Goal: Information Seeking & Learning: Understand process/instructions

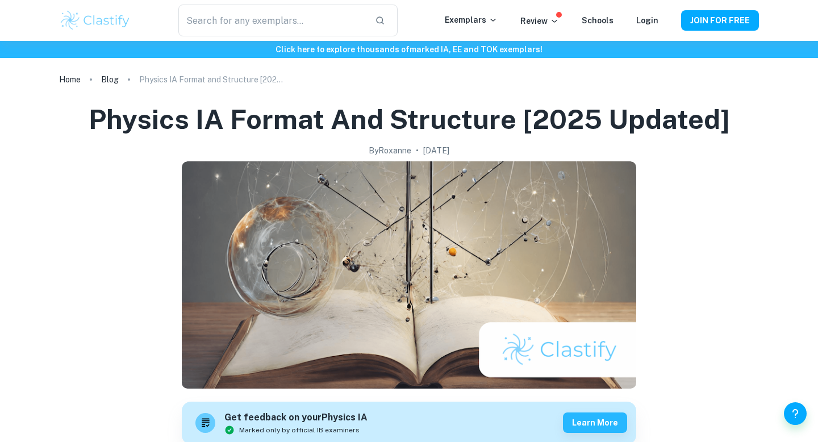
scroll to position [3138, 0]
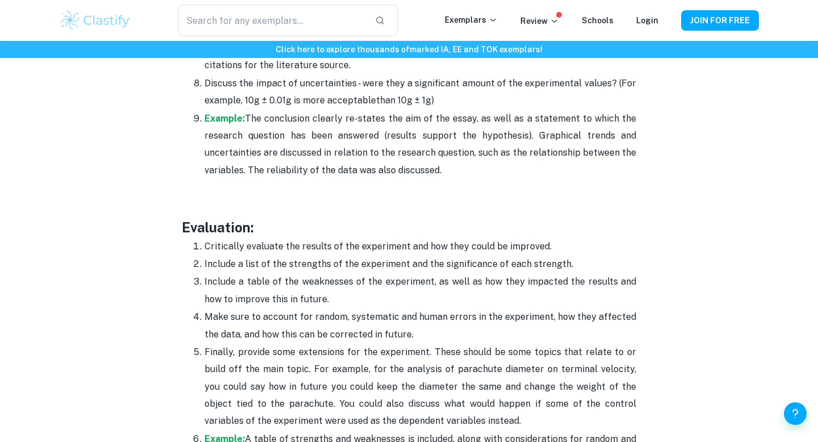
click at [473, 359] on p "Finally, provide some extensions for the experiment. These should be some topic…" at bounding box center [421, 387] width 432 height 86
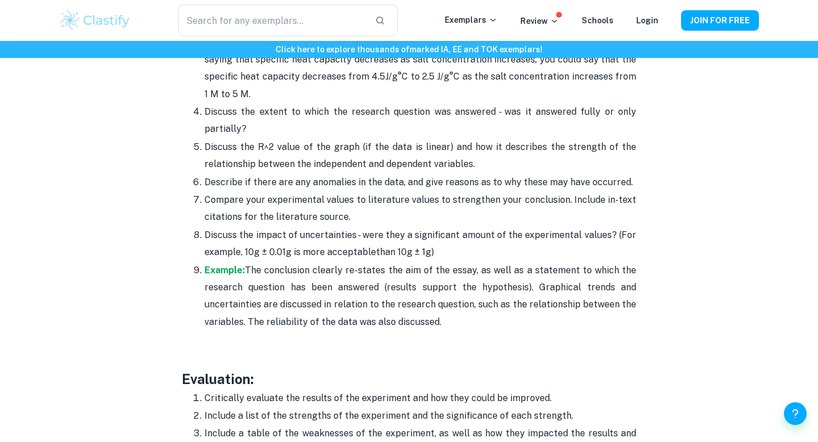
scroll to position [2987, 0]
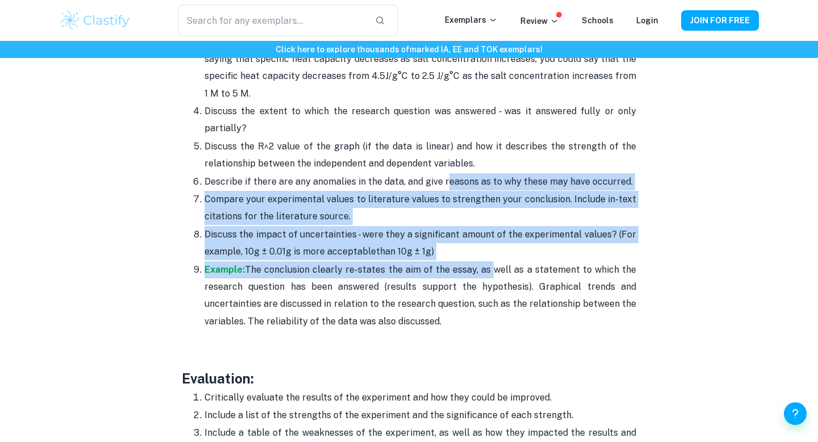
drag, startPoint x: 444, startPoint y: 142, endPoint x: 491, endPoint y: 229, distance: 98.6
click at [491, 229] on ol "State the aim of the experiment to refresh the reader's memory. Discuss the tre…" at bounding box center [409, 163] width 455 height 333
click at [491, 261] on p "Example: The conclusion clearly re-states the aim of the essay, as well as a st…" at bounding box center [421, 295] width 432 height 69
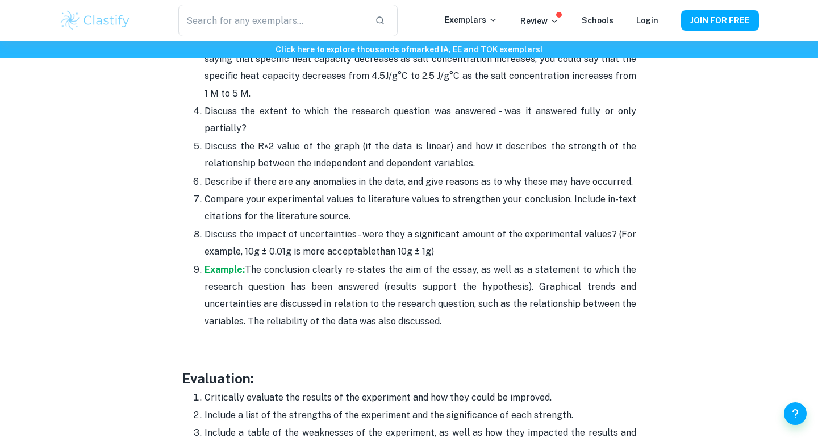
click at [481, 226] on p "Discuss the impact of uncertainties - were they a significant amount of the exp…" at bounding box center [421, 243] width 432 height 35
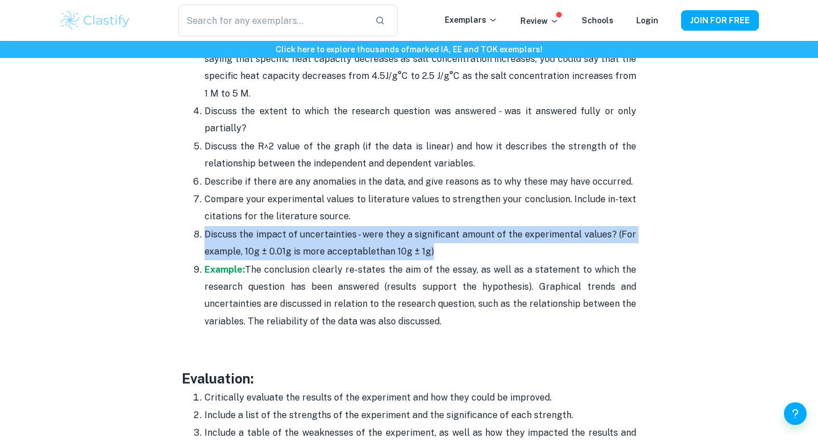
click at [481, 226] on p "Discuss the impact of uncertainties - were they a significant amount of the exp…" at bounding box center [421, 243] width 432 height 35
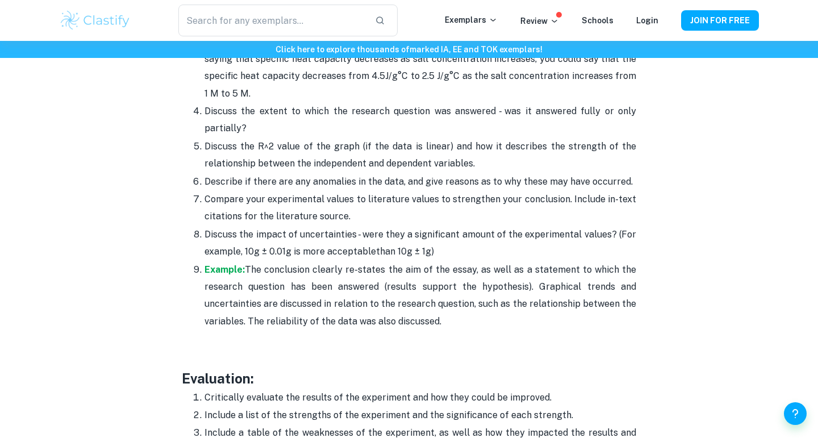
click at [464, 191] on p "Compare your experimental values to literature values to strengthen your conclu…" at bounding box center [421, 208] width 432 height 35
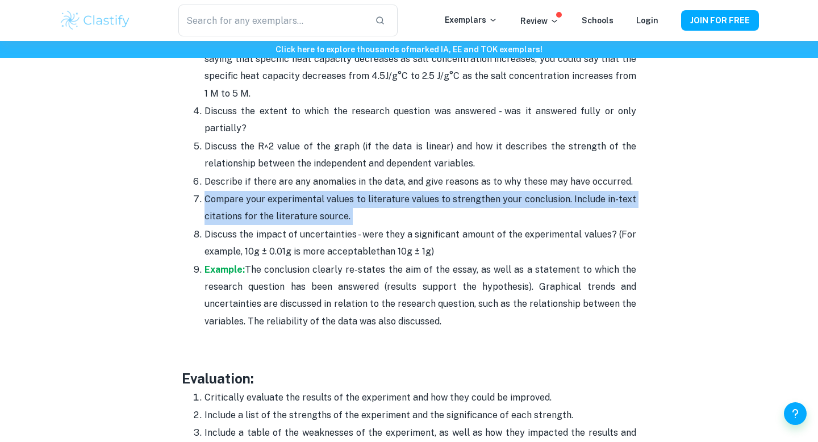
click at [464, 191] on p "Compare your experimental values to literature values to strengthen your conclu…" at bounding box center [421, 208] width 432 height 35
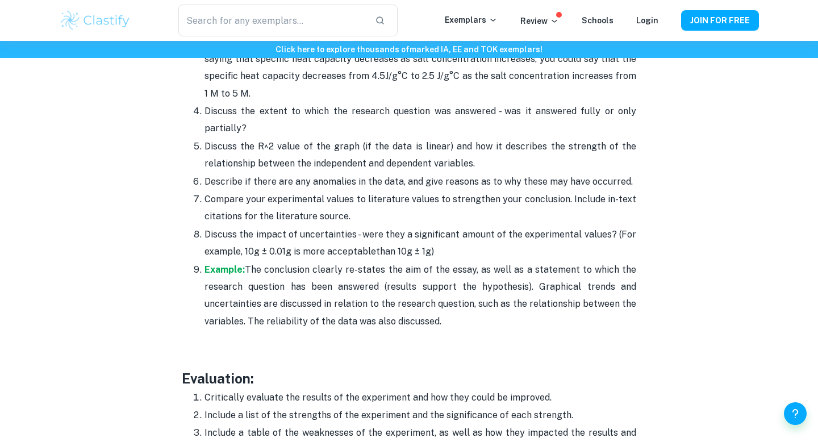
click at [249, 191] on p "Compare your experimental values to literature values to strengthen your conclu…" at bounding box center [421, 208] width 432 height 35
drag, startPoint x: 201, startPoint y: 165, endPoint x: 491, endPoint y: 291, distance: 316.1
click at [491, 291] on ol "State the aim of the experiment to refresh the reader's memory. Discuss the tre…" at bounding box center [409, 163] width 455 height 333
click at [465, 191] on p "Compare your experimental values to literature values to strengthen your conclu…" at bounding box center [421, 208] width 432 height 35
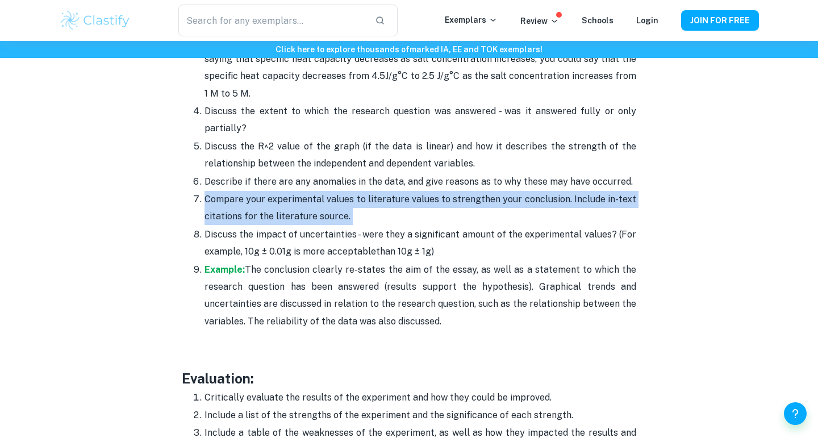
click at [465, 191] on p "Compare your experimental values to literature values to strengthen your conclu…" at bounding box center [421, 208] width 432 height 35
click at [213, 191] on p "Compare your experimental values to literature values to strengthen your conclu…" at bounding box center [421, 208] width 432 height 35
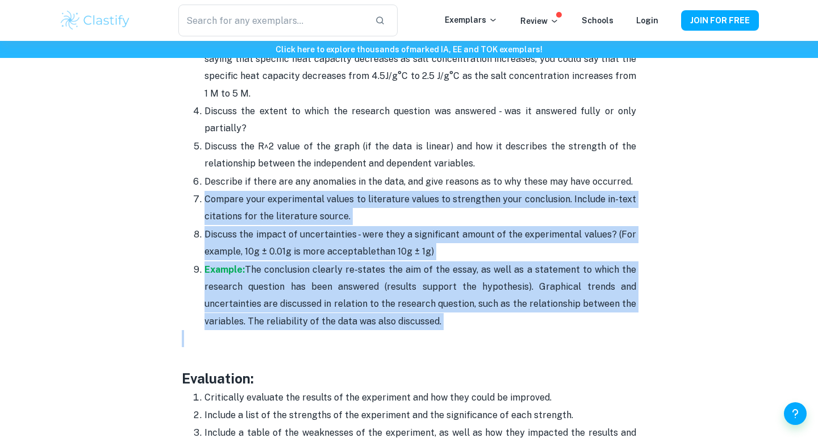
drag, startPoint x: 205, startPoint y: 161, endPoint x: 513, endPoint y: 302, distance: 337.9
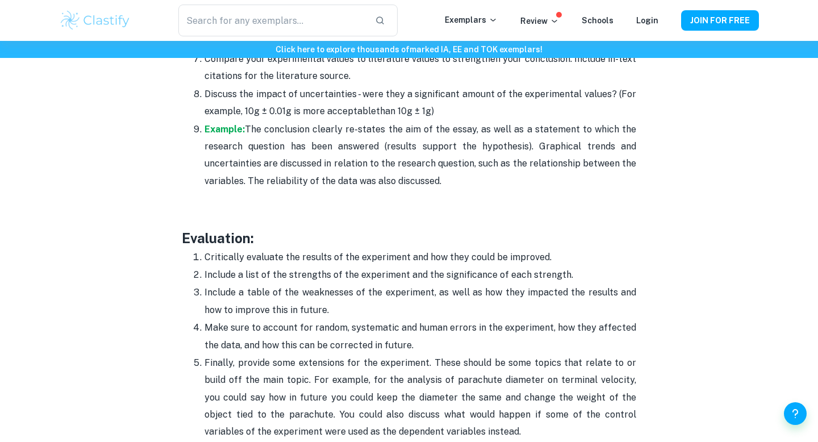
click at [469, 267] on p "Include a list of the strengths of the experiment and the significance of each …" at bounding box center [421, 275] width 432 height 17
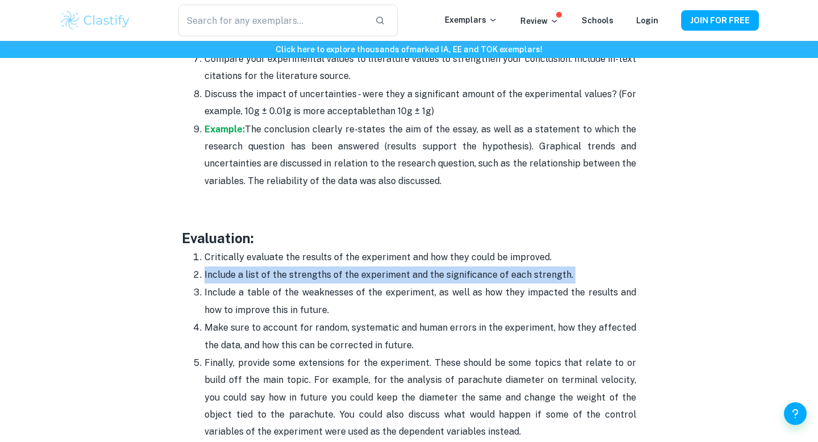
click at [469, 267] on p "Include a list of the strengths of the experiment and the significance of each …" at bounding box center [421, 275] width 432 height 17
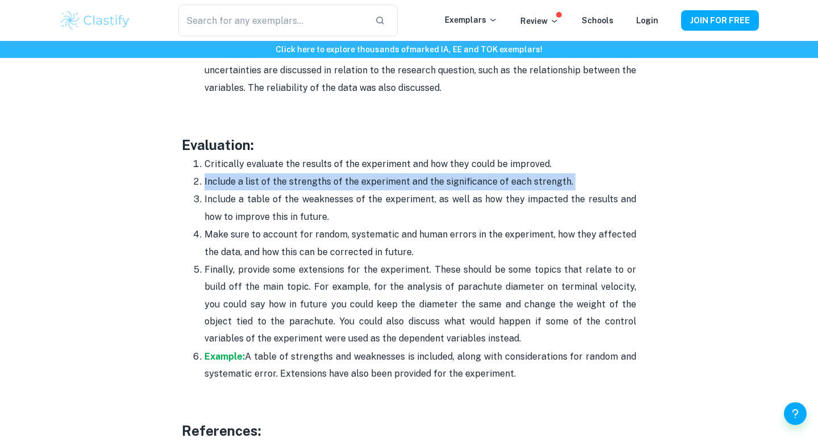
scroll to position [3221, 0]
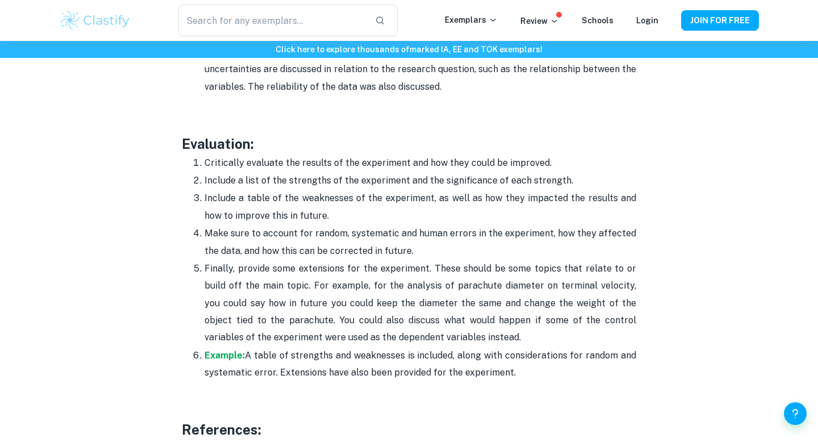
click at [469, 260] on p "Finally, provide some extensions for the experiment. These should be some topic…" at bounding box center [421, 303] width 432 height 86
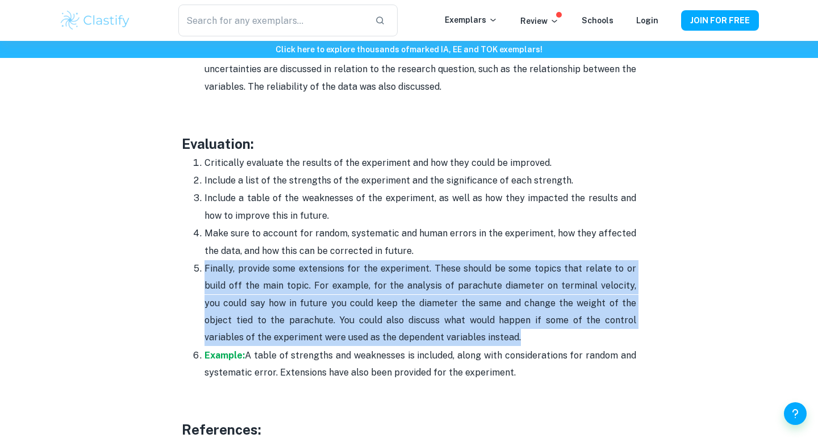
click at [469, 260] on p "Finally, provide some extensions for the experiment. These should be some topic…" at bounding box center [421, 303] width 432 height 86
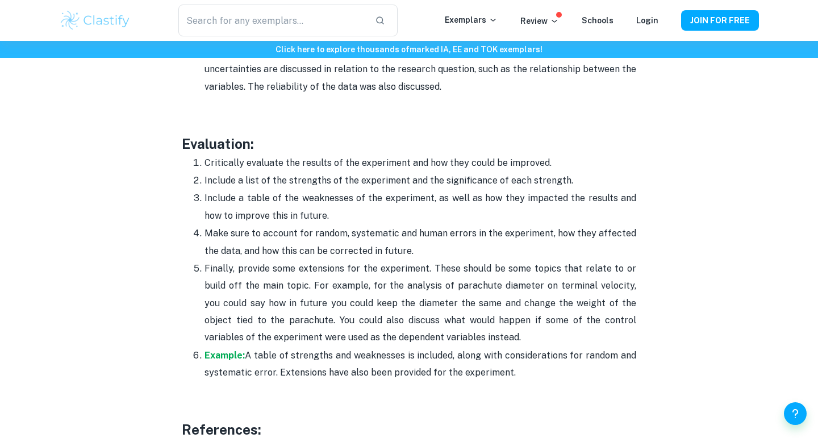
click at [472, 292] on p "Finally, provide some extensions for the experiment. These should be some topic…" at bounding box center [421, 303] width 432 height 86
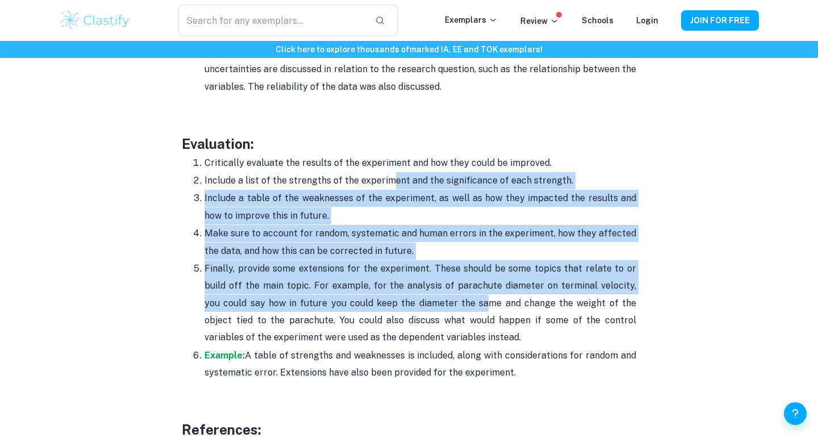
drag, startPoint x: 389, startPoint y: 145, endPoint x: 448, endPoint y: 267, distance: 135.2
click at [451, 267] on ol "Critically evaluate the results of the experiment and how they could be improve…" at bounding box center [409, 268] width 455 height 228
click at [448, 298] on span "eter the same and change the weight of the object tied to the parachute" at bounding box center [421, 312] width 432 height 28
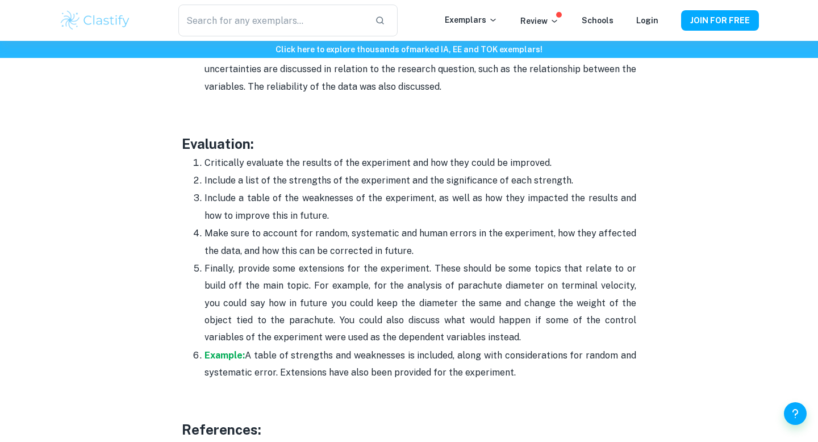
drag, startPoint x: 434, startPoint y: 176, endPoint x: 509, endPoint y: 241, distance: 99.4
click at [509, 242] on ol "Critically evaluate the results of the experiment and how they could be improve…" at bounding box center [409, 268] width 455 height 228
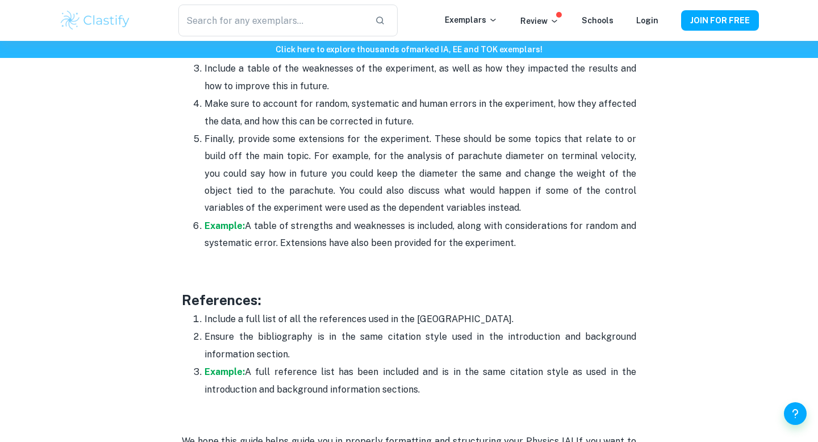
scroll to position [3350, 0]
click at [418, 132] on p "Finally, provide some extensions for the experiment. These should be some topic…" at bounding box center [421, 175] width 432 height 86
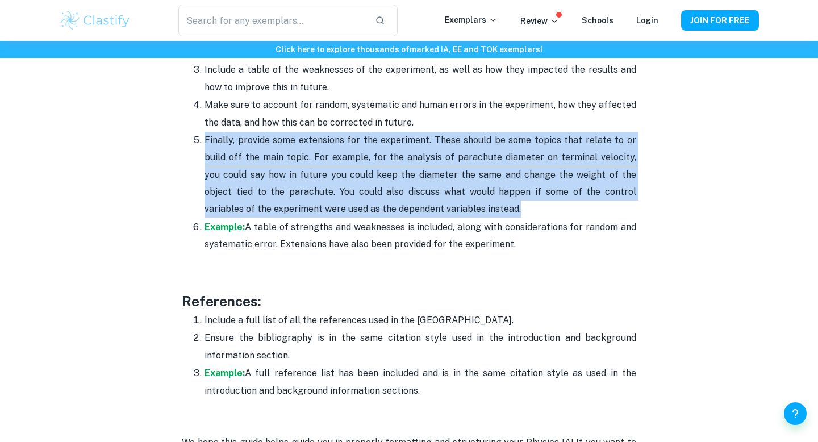
click at [418, 132] on p "Finally, provide some extensions for the experiment. These should be some topic…" at bounding box center [421, 175] width 432 height 86
click at [427, 169] on span "eter the same and change the weight of the object tied to the parachute" at bounding box center [421, 183] width 432 height 28
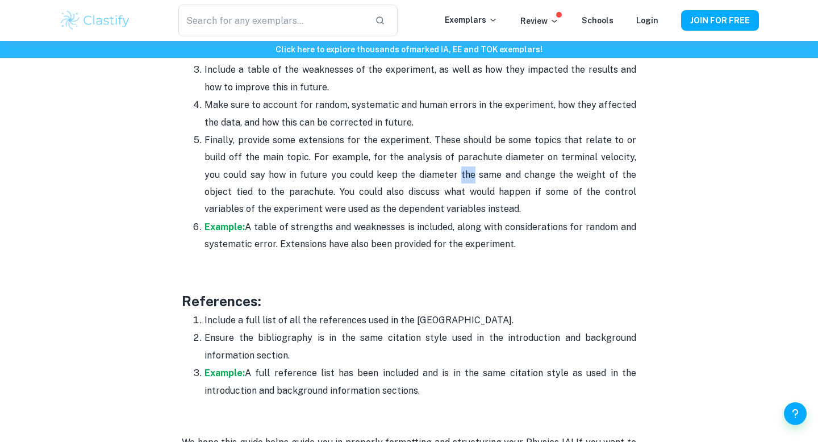
click at [427, 169] on span "eter the same and change the weight of the object tied to the parachute" at bounding box center [421, 183] width 432 height 28
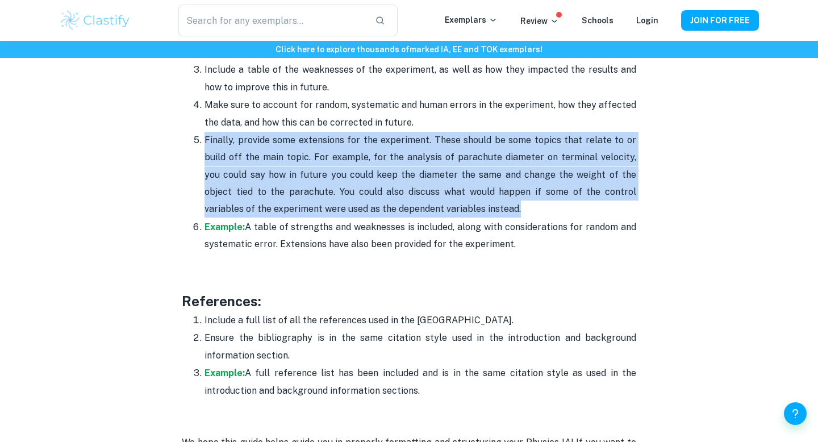
click at [427, 169] on span "eter the same and change the weight of the object tied to the parachute" at bounding box center [421, 183] width 432 height 28
click at [442, 169] on p "Finally, provide some extensions for the experiment. These should be some topic…" at bounding box center [421, 175] width 432 height 86
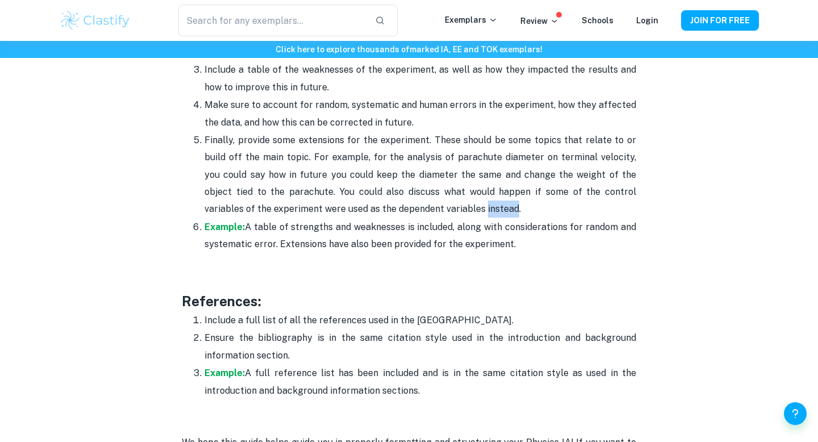
click at [442, 169] on p "Finally, provide some extensions for the experiment. These should be some topic…" at bounding box center [421, 175] width 432 height 86
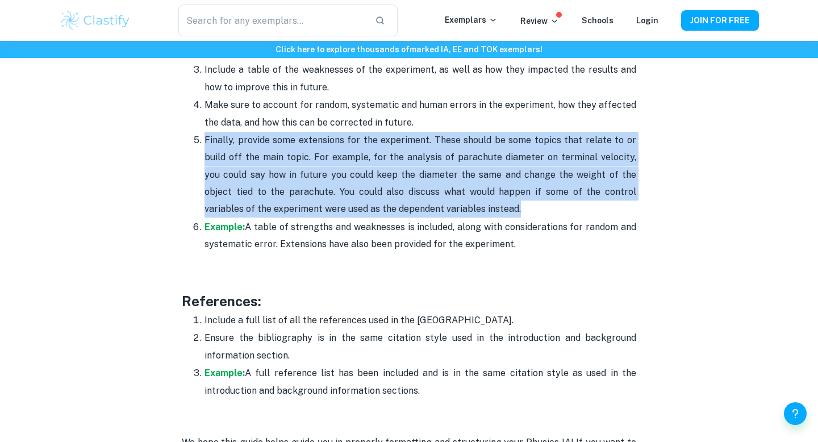
click at [442, 169] on p "Finally, provide some extensions for the experiment. These should be some topic…" at bounding box center [421, 175] width 432 height 86
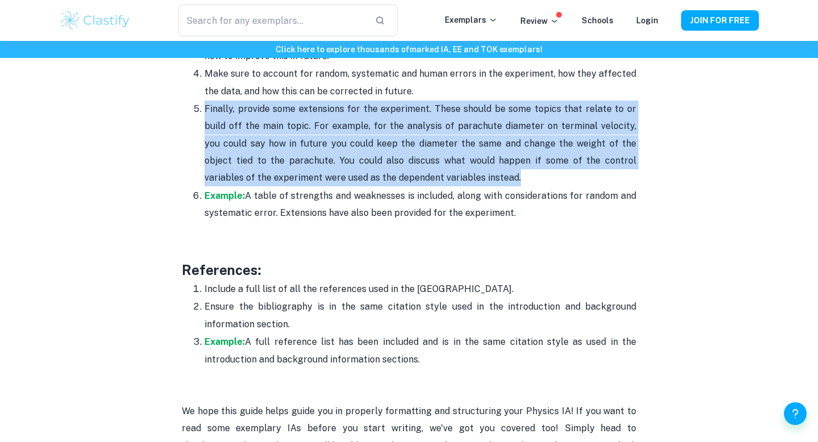
scroll to position [3353, 0]
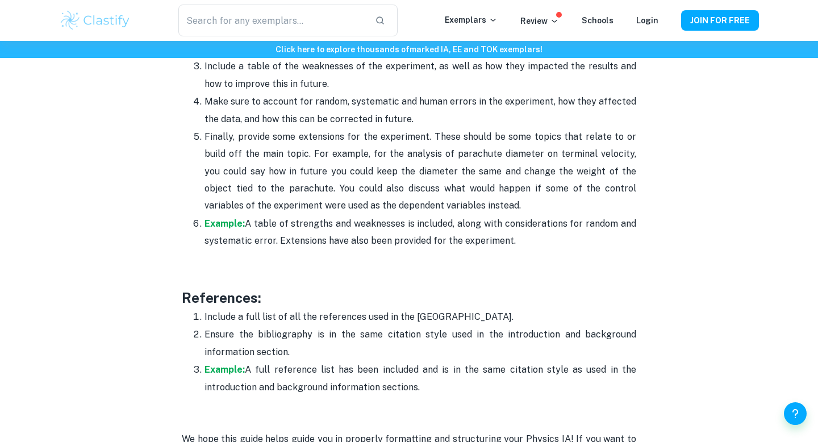
click at [460, 288] on h3 "References:" at bounding box center [409, 298] width 455 height 20
